Goal: Information Seeking & Learning: Check status

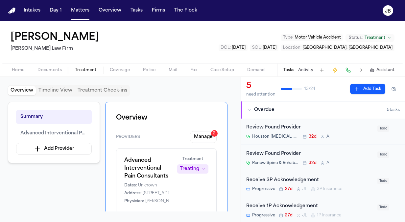
click at [79, 9] on button "Matters" at bounding box center [80, 11] width 24 height 12
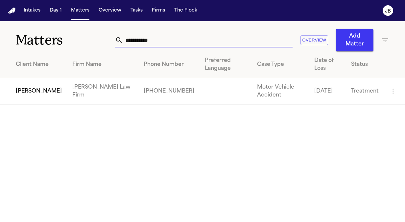
drag, startPoint x: 159, startPoint y: 45, endPoint x: 75, endPoint y: 47, distance: 84.2
click at [75, 47] on div "**********" at bounding box center [202, 36] width 405 height 30
type input "**********"
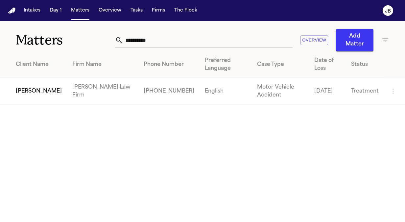
click at [38, 83] on td "[PERSON_NAME]" at bounding box center [33, 91] width 67 height 27
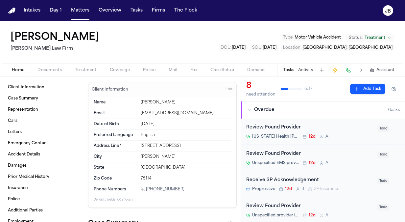
click at [48, 71] on span "Documents" at bounding box center [50, 69] width 24 height 5
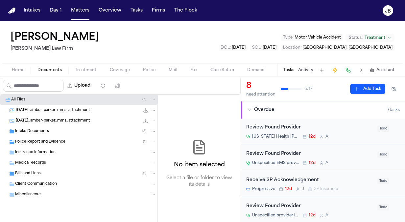
click at [59, 69] on span "Documents" at bounding box center [50, 69] width 24 height 5
click at [60, 153] on div "Insurance Information" at bounding box center [85, 152] width 141 height 6
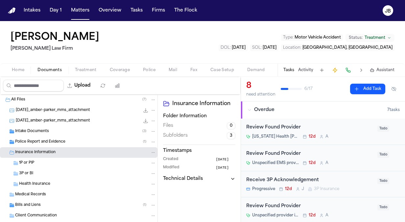
click at [125, 66] on button "Coverage" at bounding box center [119, 70] width 33 height 8
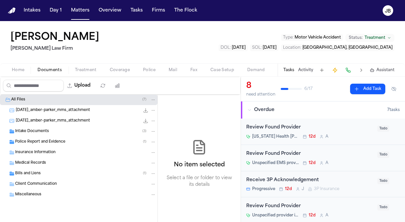
click at [59, 66] on button "Documents" at bounding box center [50, 70] width 38 height 8
click at [43, 155] on div "Insurance Information" at bounding box center [79, 152] width 158 height 11
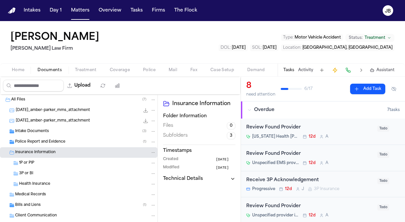
click at [39, 175] on div "3P or BI" at bounding box center [87, 173] width 137 height 6
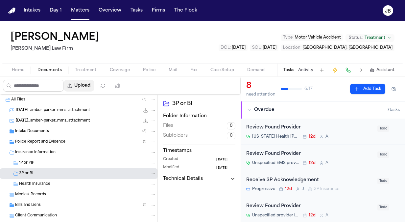
click at [92, 87] on button "Upload" at bounding box center [79, 86] width 31 height 12
select select "**********"
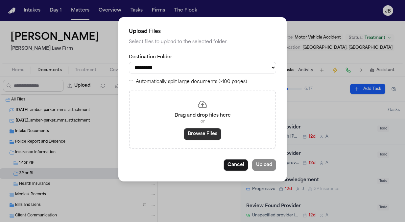
click at [209, 134] on button "Browse Files" at bounding box center [203, 134] width 38 height 12
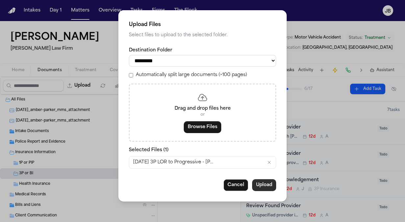
click at [268, 186] on button "Upload" at bounding box center [264, 185] width 24 height 12
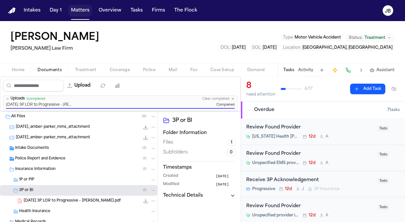
click at [84, 11] on button "Matters" at bounding box center [80, 11] width 24 height 12
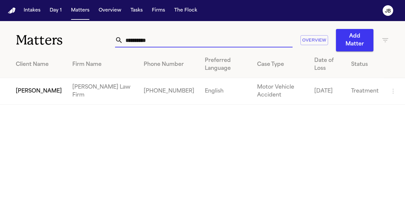
drag, startPoint x: 159, startPoint y: 37, endPoint x: 46, endPoint y: 9, distance: 116.0
click at [51, 47] on div "**********" at bounding box center [202, 36] width 405 height 30
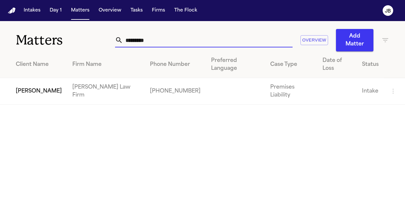
type input "*********"
click at [31, 78] on td "[PERSON_NAME]" at bounding box center [33, 91] width 67 height 27
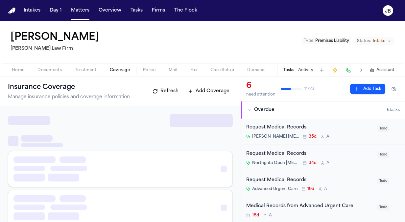
click at [129, 67] on button "Coverage" at bounding box center [119, 70] width 33 height 8
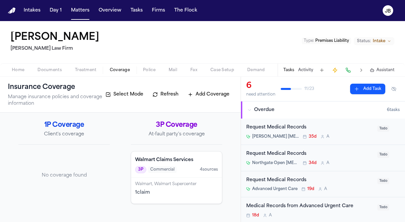
click at [57, 66] on button "Documents" at bounding box center [50, 70] width 38 height 8
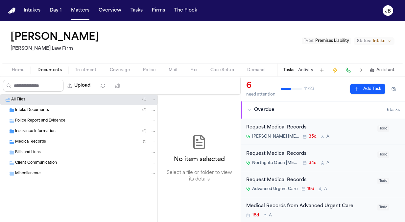
click at [47, 130] on span "Insurance Information" at bounding box center [35, 132] width 40 height 6
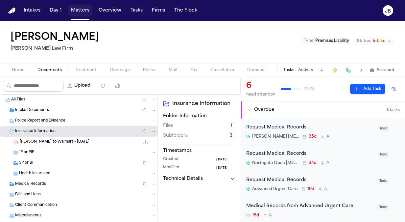
click at [82, 6] on button "Matters" at bounding box center [80, 11] width 24 height 12
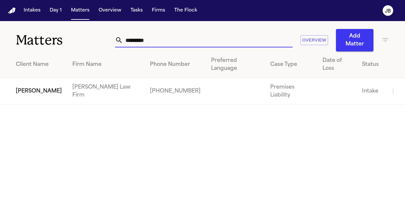
drag, startPoint x: 159, startPoint y: 41, endPoint x: 54, endPoint y: 38, distance: 104.7
click at [54, 38] on div "Matters ********* Overview Add Matter" at bounding box center [202, 36] width 405 height 30
type input "*********"
click at [20, 90] on td "[PERSON_NAME]" at bounding box center [33, 91] width 67 height 27
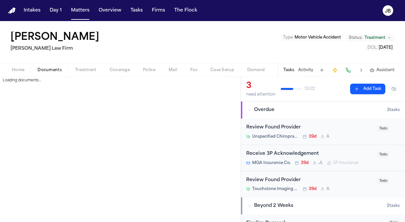
click at [54, 68] on span "Documents" at bounding box center [50, 69] width 24 height 5
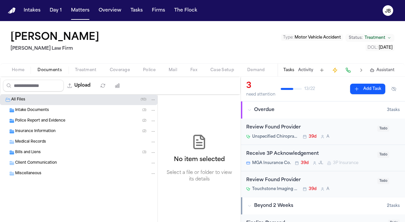
click at [38, 126] on div "Insurance Information ( 2 )" at bounding box center [79, 131] width 158 height 11
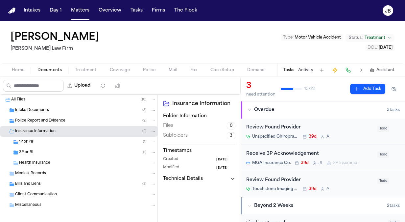
click at [46, 142] on div "1P or PIP ( 1 )" at bounding box center [87, 142] width 137 height 6
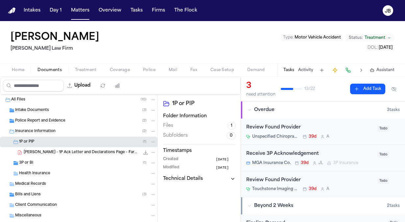
click at [42, 157] on div "[PERSON_NAME] - 1P Ack Letter and Declarations Page - Farmers / Foremost County…" at bounding box center [79, 152] width 158 height 11
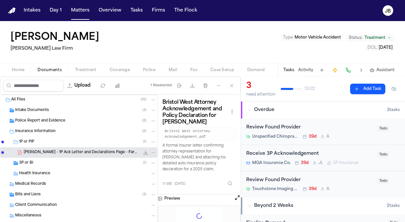
click at [40, 160] on div "3P or BI ( 1 )" at bounding box center [87, 163] width 137 height 6
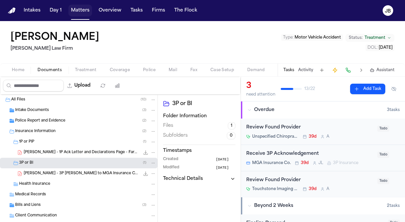
click at [83, 14] on button "Matters" at bounding box center [80, 11] width 24 height 12
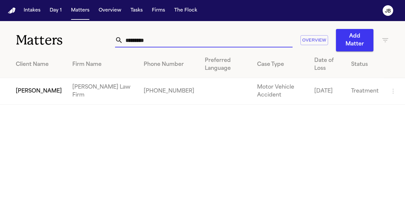
drag, startPoint x: 142, startPoint y: 41, endPoint x: 84, endPoint y: 34, distance: 58.7
click at [84, 34] on div "Matters ********* Overview Add Matter" at bounding box center [202, 36] width 405 height 30
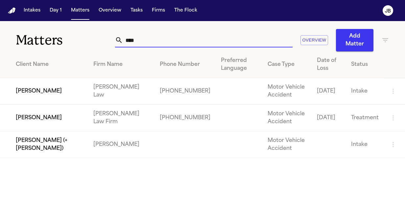
type input "****"
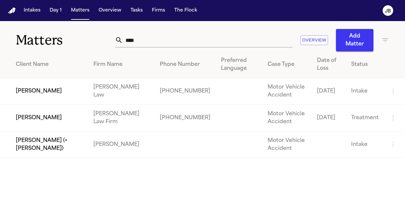
click at [40, 118] on td "[PERSON_NAME]" at bounding box center [44, 118] width 88 height 27
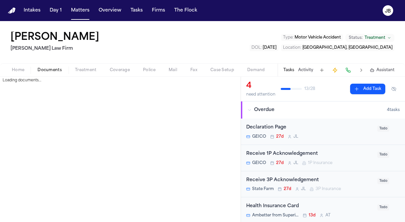
click at [53, 67] on span "Documents" at bounding box center [50, 69] width 24 height 5
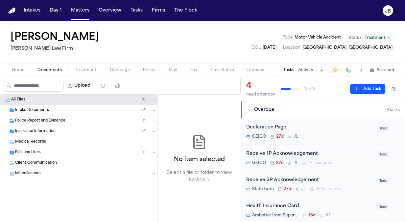
click at [37, 133] on span "Insurance Information" at bounding box center [35, 132] width 40 height 6
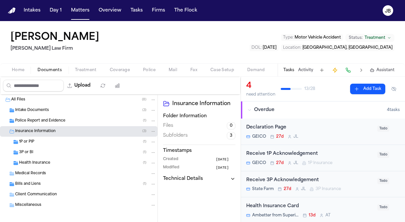
click at [42, 144] on div "1P or PIP ( 1 )" at bounding box center [79, 142] width 158 height 11
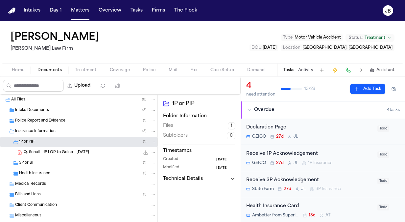
click at [37, 161] on div "3P or BI ( 1 )" at bounding box center [87, 163] width 137 height 6
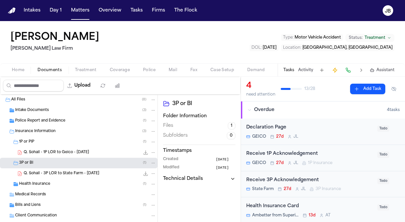
scroll to position [24, 0]
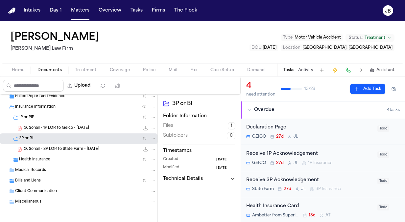
click at [33, 183] on div "Bills and Liens ( 1 )" at bounding box center [79, 180] width 158 height 11
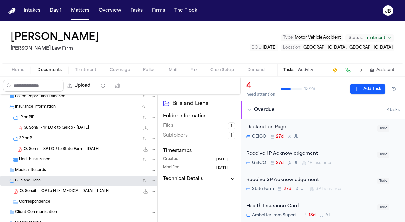
click at [85, 94] on div "Police Report and Evidence ( 1 )" at bounding box center [85, 96] width 141 height 6
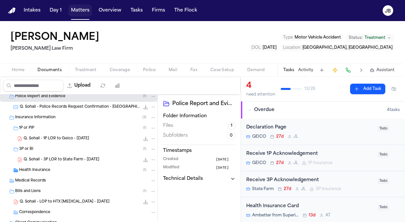
click at [72, 8] on button "Matters" at bounding box center [80, 11] width 24 height 12
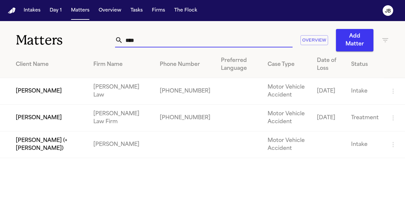
drag, startPoint x: 143, startPoint y: 43, endPoint x: 89, endPoint y: 32, distance: 55.1
click at [89, 32] on div "Matters **** Overview Add Matter" at bounding box center [202, 36] width 405 height 30
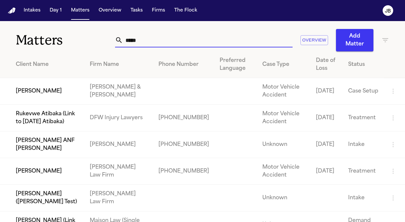
type input "*****"
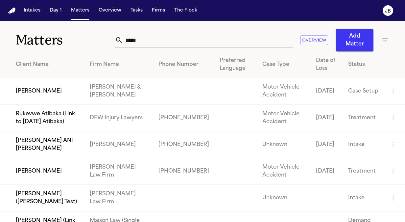
click at [39, 164] on td "[PERSON_NAME]" at bounding box center [42, 171] width 85 height 27
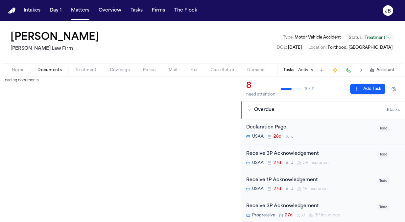
click at [46, 68] on span "Documents" at bounding box center [50, 69] width 24 height 5
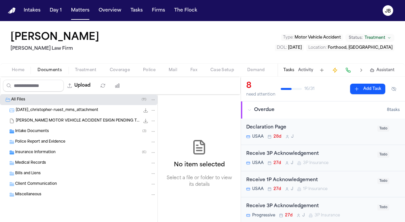
click at [39, 141] on span "Police Report and Evidence" at bounding box center [40, 142] width 50 height 6
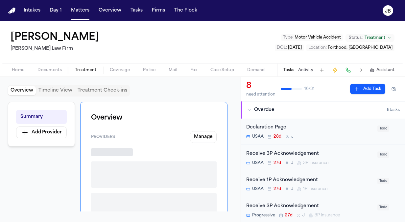
click at [88, 70] on span "Treatment" at bounding box center [86, 69] width 22 height 5
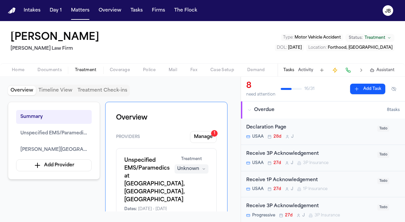
click at [153, 64] on div "Home Documents Treatment Coverage Police Mail Fax Case Setup Demand Workspaces …" at bounding box center [202, 69] width 405 height 13
click at [151, 67] on span "Police" at bounding box center [149, 69] width 13 height 5
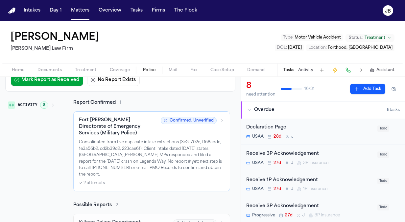
click at [307, 68] on button "Activity" at bounding box center [305, 69] width 15 height 5
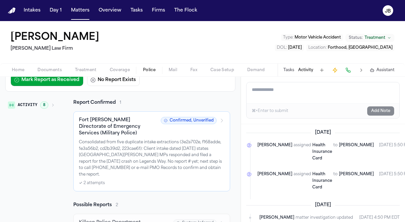
click at [303, 69] on button "Activity" at bounding box center [305, 69] width 15 height 5
click at [307, 68] on button "Activity" at bounding box center [305, 69] width 15 height 5
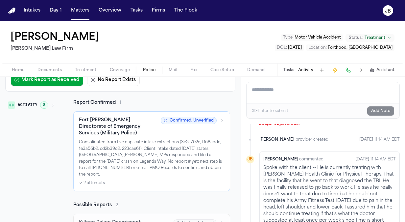
scroll to position [397, 0]
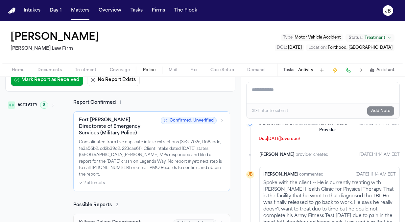
click at [325, 142] on p "Due [DATE] (overdue)" at bounding box center [306, 139] width 95 height 7
click at [74, 10] on button "Matters" at bounding box center [80, 11] width 24 height 12
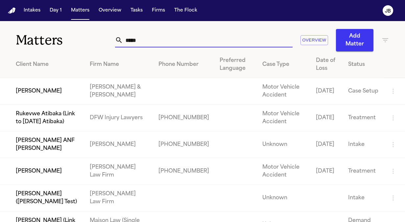
drag, startPoint x: 104, startPoint y: 42, endPoint x: 75, endPoint y: 41, distance: 29.0
click at [75, 41] on div "Matters ***** Overview Add Matter" at bounding box center [202, 36] width 405 height 30
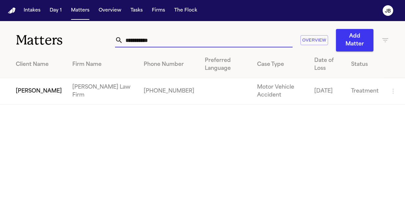
type input "**********"
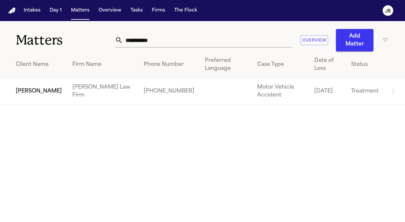
click at [28, 101] on td "[PERSON_NAME]" at bounding box center [33, 91] width 67 height 27
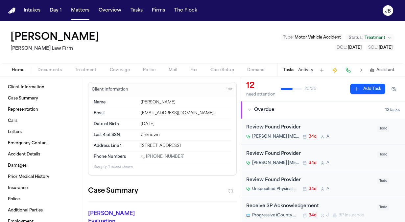
click at [56, 68] on span "Documents" at bounding box center [50, 69] width 24 height 5
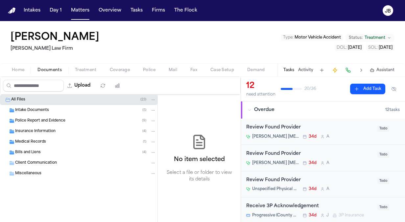
click at [34, 116] on div "Police Report and Evidence ( 9 )" at bounding box center [79, 120] width 158 height 11
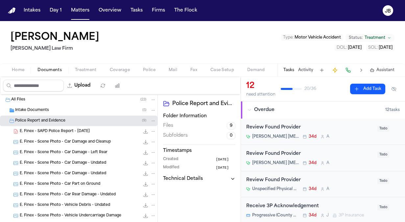
scroll to position [66, 0]
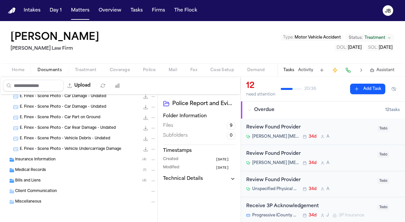
click at [31, 161] on span "Insurance Information" at bounding box center [35, 160] width 40 height 6
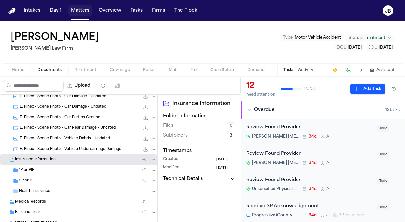
click at [81, 12] on button "Matters" at bounding box center [80, 11] width 24 height 12
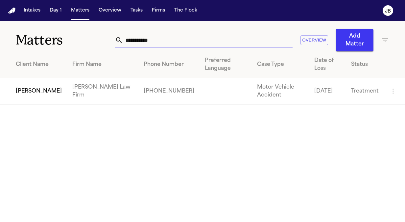
drag, startPoint x: 157, startPoint y: 43, endPoint x: 72, endPoint y: 23, distance: 86.4
click at [80, 50] on div "**********" at bounding box center [202, 36] width 405 height 30
type input "**********"
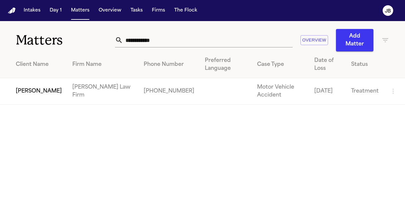
click at [20, 80] on td "[PERSON_NAME]" at bounding box center [33, 91] width 67 height 27
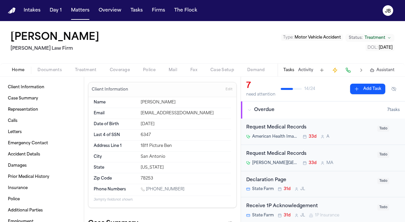
click at [81, 70] on span "Treatment" at bounding box center [86, 69] width 22 height 5
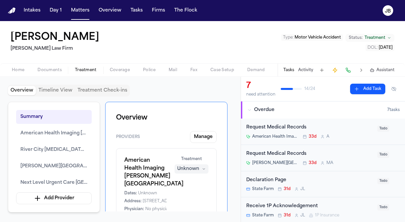
click at [50, 65] on div "Home Documents Treatment Coverage Police Mail Fax Case Setup Demand Workspaces …" at bounding box center [202, 69] width 405 height 13
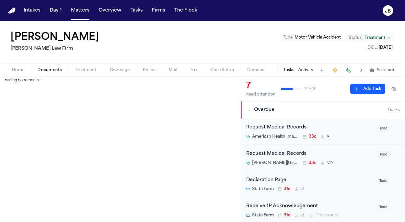
click at [48, 70] on span "Documents" at bounding box center [50, 69] width 24 height 5
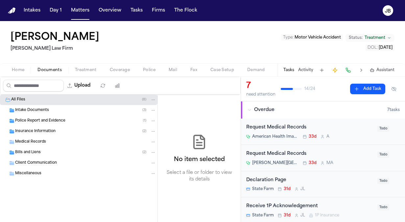
click at [41, 120] on span "Police Report and Evidence" at bounding box center [40, 121] width 50 height 6
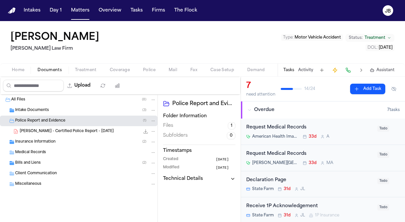
click at [69, 129] on span "[PERSON_NAME] - Certified Police Report - [DATE]" at bounding box center [67, 132] width 94 height 6
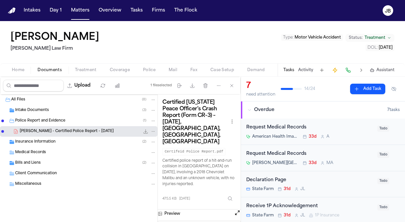
click at [236, 209] on button "Open preview" at bounding box center [237, 212] width 7 height 7
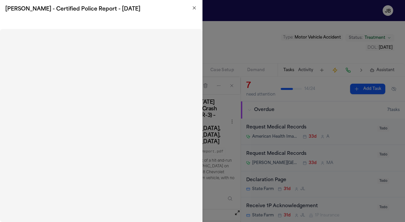
click at [193, 9] on icon "button" at bounding box center [194, 8] width 3 height 3
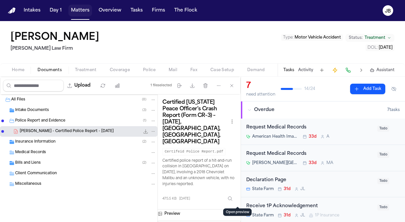
click at [84, 14] on button "Matters" at bounding box center [80, 11] width 24 height 12
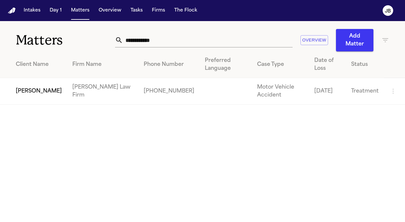
click at [385, 38] on icon "button" at bounding box center [386, 40] width 8 height 8
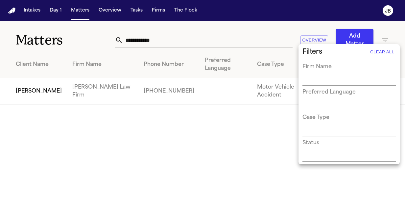
click at [187, 43] on div at bounding box center [202, 111] width 405 height 222
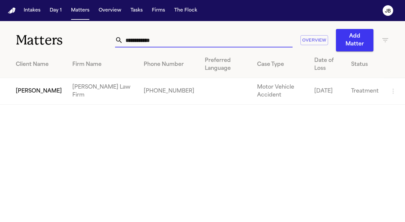
drag, startPoint x: 176, startPoint y: 41, endPoint x: 84, endPoint y: 40, distance: 92.1
click at [84, 40] on div "**********" at bounding box center [202, 36] width 405 height 30
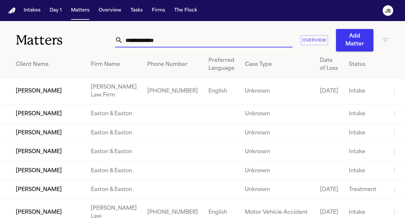
click at [382, 39] on icon "button" at bounding box center [386, 40] width 8 height 8
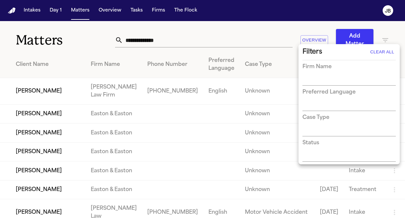
click at [333, 80] on input "text" at bounding box center [345, 80] width 84 height 9
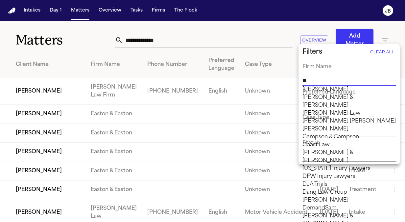
type input "***"
drag, startPoint x: 331, startPoint y: 101, endPoint x: 329, endPoint y: 76, distance: 25.4
click at [329, 76] on body "Intakes Day 1 Matters Overview Tasks Firms The [PERSON_NAME] Matters Overview A…" at bounding box center [202, 111] width 405 height 222
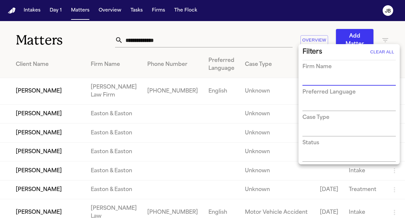
click at [329, 76] on input "text" at bounding box center [345, 80] width 84 height 9
type input "***"
click at [320, 93] on li "[PERSON_NAME] Law Firm" at bounding box center [349, 90] width 93 height 8
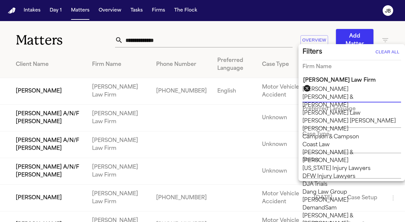
scroll to position [427, 0]
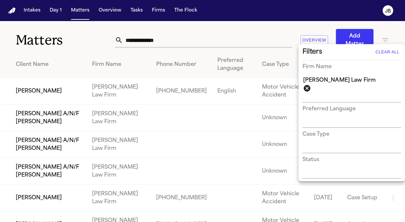
click at [206, 39] on div at bounding box center [202, 111] width 405 height 222
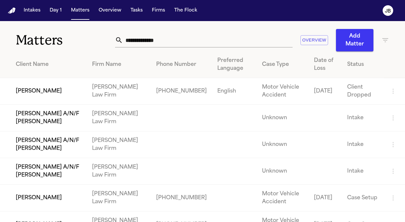
click at [350, 64] on div "Status" at bounding box center [363, 65] width 32 height 8
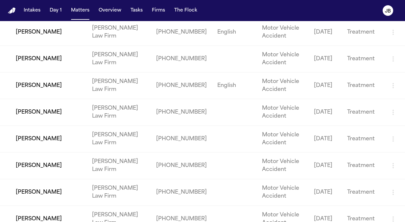
scroll to position [896, 0]
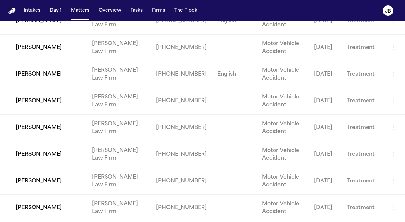
click at [50, 119] on td "[PERSON_NAME]" at bounding box center [43, 127] width 87 height 27
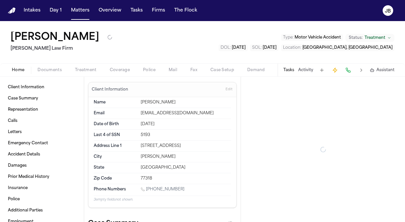
click at [376, 38] on span "Treatment" at bounding box center [375, 37] width 21 height 5
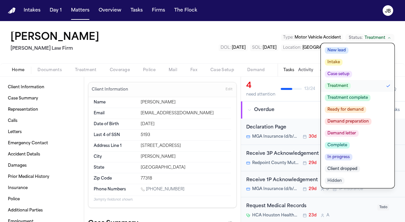
click at [341, 170] on span "Client dropped" at bounding box center [342, 168] width 35 height 7
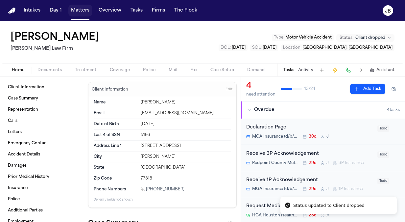
click at [80, 11] on button "Matters" at bounding box center [80, 11] width 24 height 12
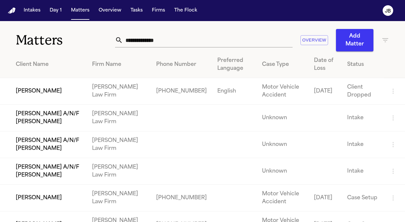
click at [382, 38] on icon "button" at bounding box center [386, 40] width 8 height 8
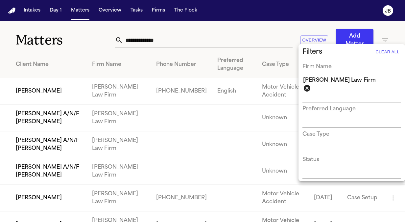
click at [264, 28] on div at bounding box center [202, 111] width 405 height 222
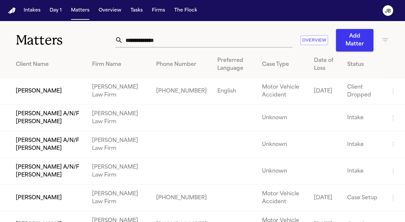
click at [347, 63] on div "Status" at bounding box center [363, 65] width 32 height 8
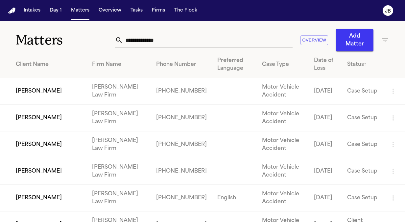
click at [354, 63] on div "Status ↑" at bounding box center [363, 65] width 32 height 8
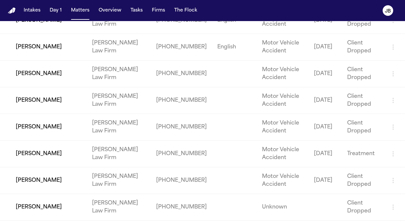
scroll to position [787, 0]
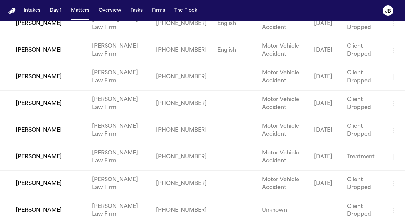
click at [51, 152] on td "[PERSON_NAME]" at bounding box center [43, 157] width 87 height 27
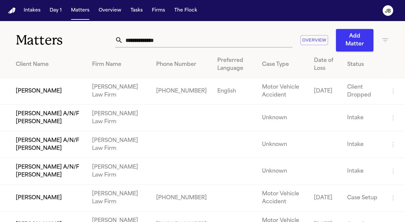
click at [347, 63] on div "Status" at bounding box center [363, 65] width 32 height 8
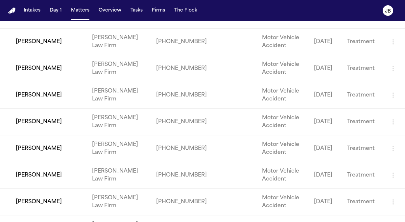
scroll to position [1156, 0]
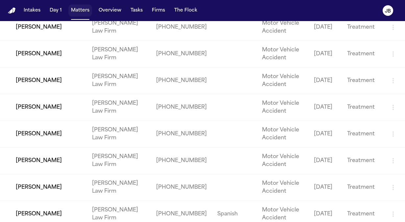
click at [83, 10] on button "Matters" at bounding box center [80, 11] width 24 height 12
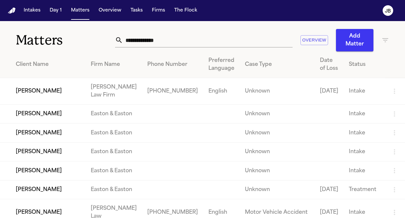
click at [160, 39] on input "text" at bounding box center [208, 40] width 170 height 14
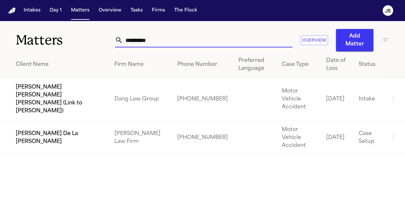
type input "**********"
click at [47, 120] on td "[PERSON_NAME] De La [PERSON_NAME]" at bounding box center [54, 137] width 109 height 35
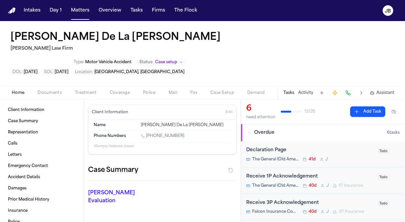
click at [55, 90] on span "Documents" at bounding box center [50, 92] width 24 height 5
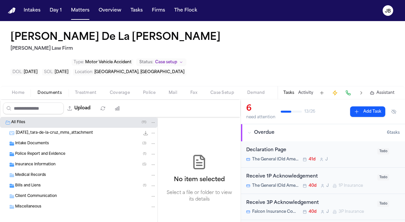
click at [43, 162] on span "Insurance Information" at bounding box center [35, 165] width 40 height 6
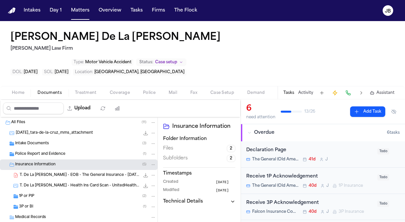
click at [65, 193] on div "1P or PIP ( 2 )" at bounding box center [87, 196] width 137 height 6
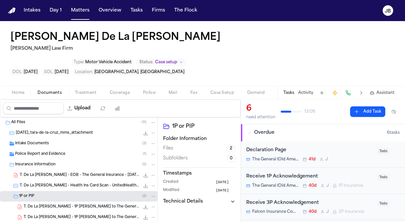
scroll to position [45, 0]
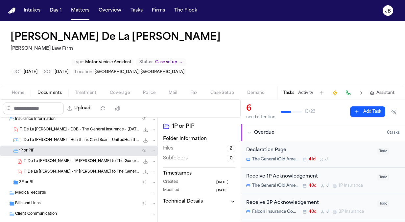
click at [55, 190] on div "Medical Records" at bounding box center [85, 193] width 141 height 6
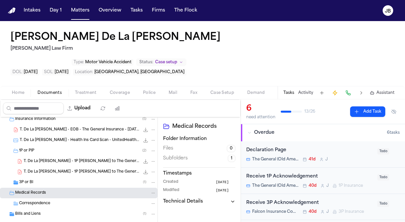
click at [55, 179] on div "3P or BI ( 1 )" at bounding box center [87, 182] width 137 height 6
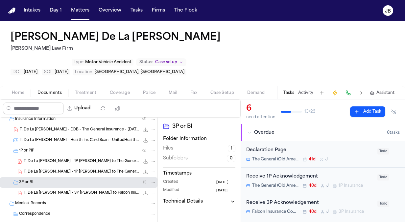
click at [80, 190] on span "T. De La Cruz - 3P LOR to Falcon Insurance Company - 8.5.25" at bounding box center [82, 193] width 116 height 6
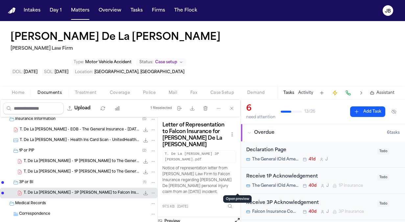
click at [237, 217] on button "Open preview" at bounding box center [237, 220] width 7 height 7
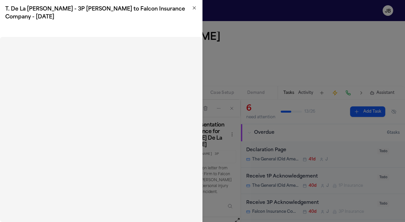
click at [195, 9] on icon "button" at bounding box center [194, 7] width 5 height 5
